Goal: Information Seeking & Learning: Learn about a topic

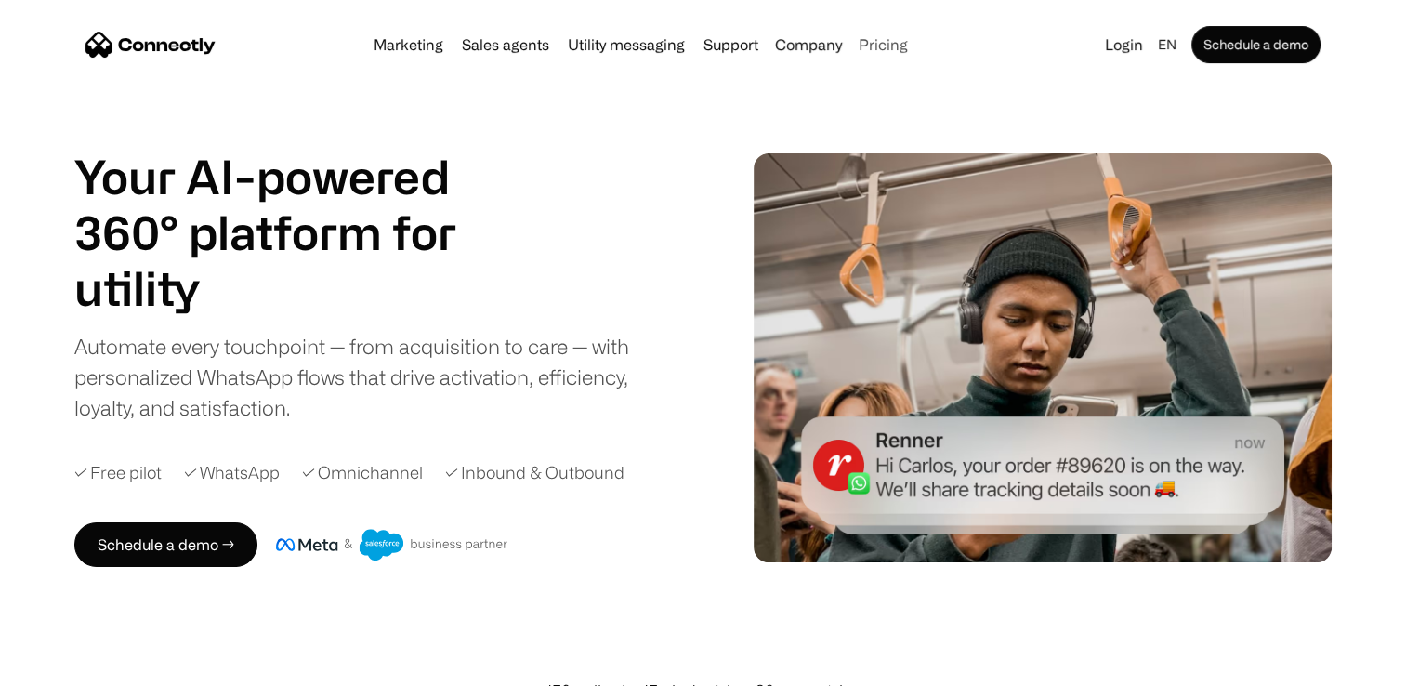
click at [874, 46] on link "Pricing" at bounding box center [883, 44] width 64 height 15
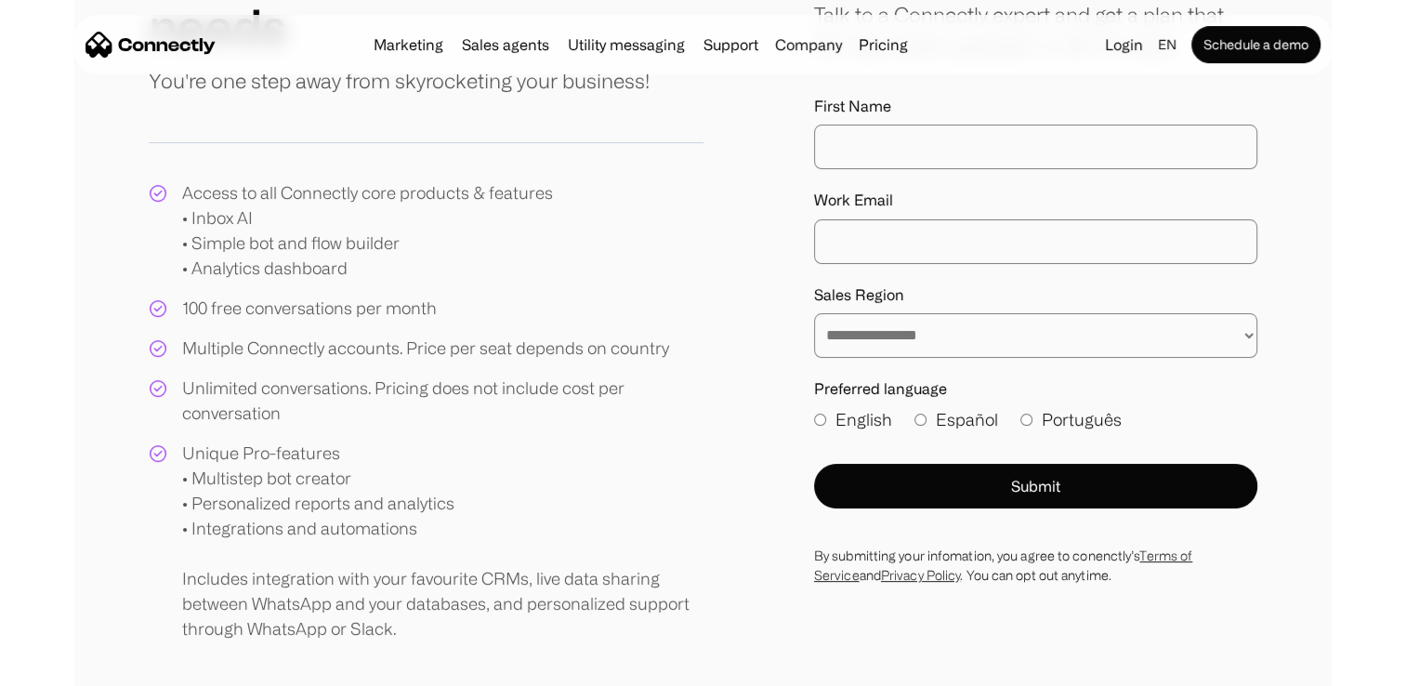
scroll to position [566, 0]
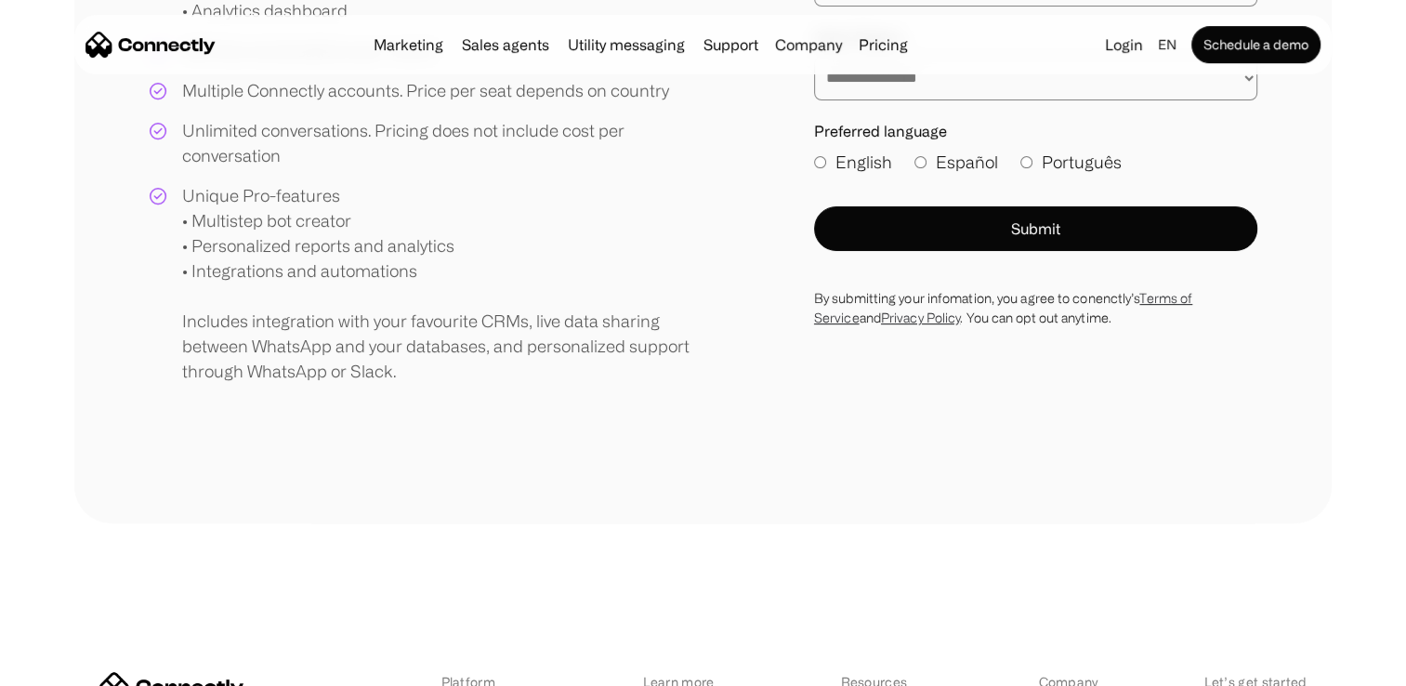
click at [472, 372] on div "Unique Pro-features • Multistep bot creator • Personalized reports and analytic…" at bounding box center [442, 283] width 521 height 201
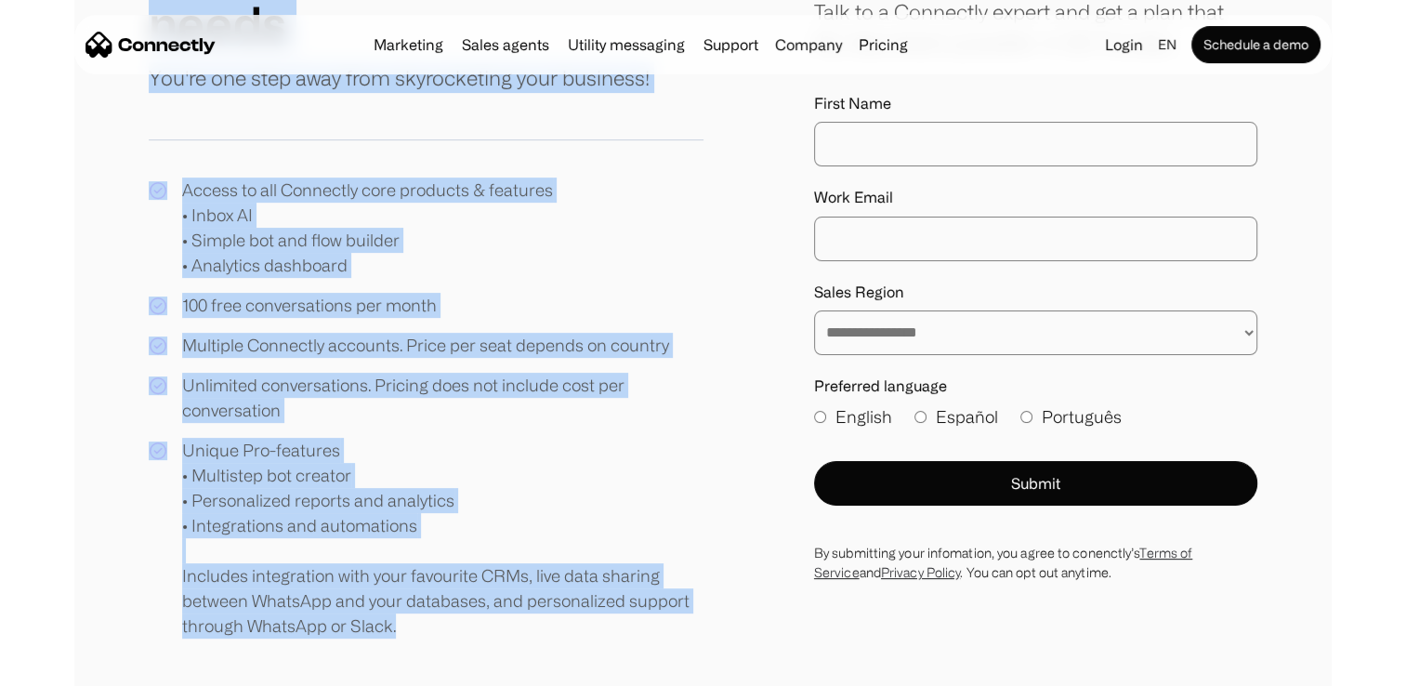
scroll to position [0, 0]
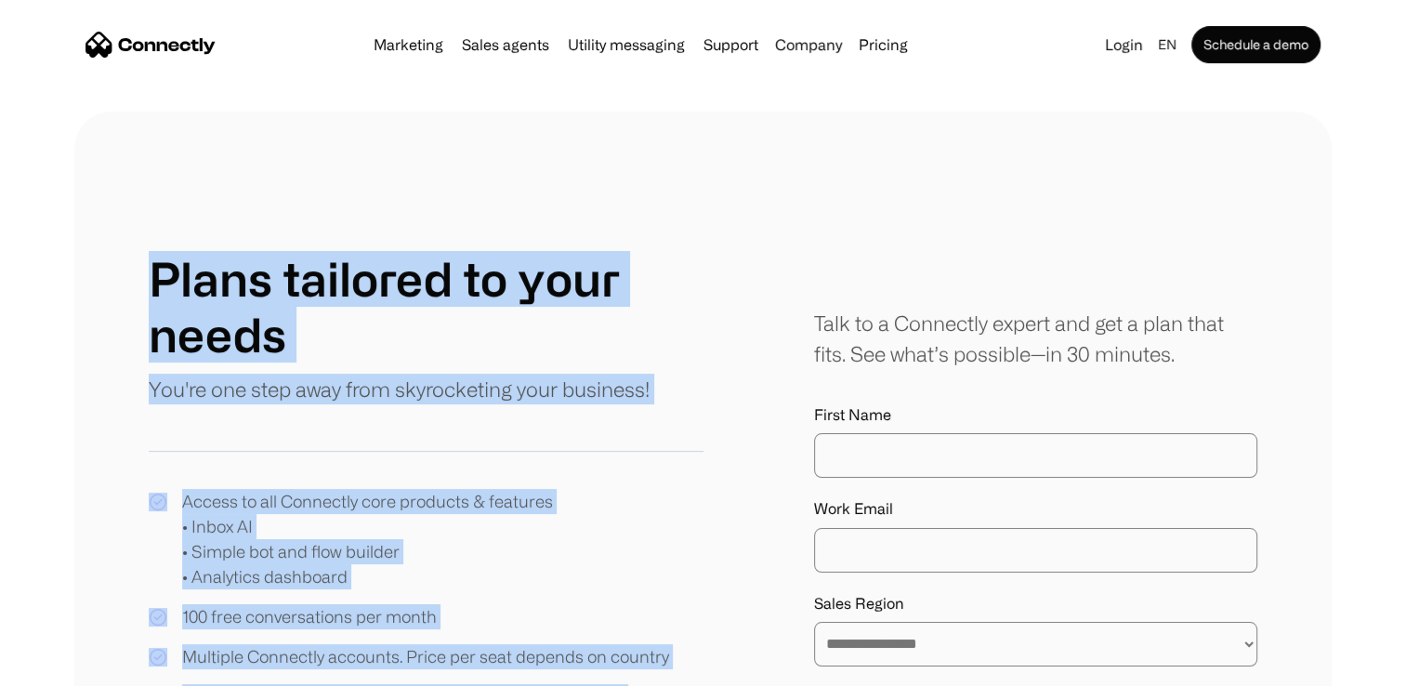
drag, startPoint x: 472, startPoint y: 372, endPoint x: 147, endPoint y: 263, distance: 342.9
click at [147, 263] on div "**********" at bounding box center [702, 601] width 1257 height 978
copy div "Plans tailored to your needs You're one step away from skyrocketing your busine…"
